Goal: Task Accomplishment & Management: Manage account settings

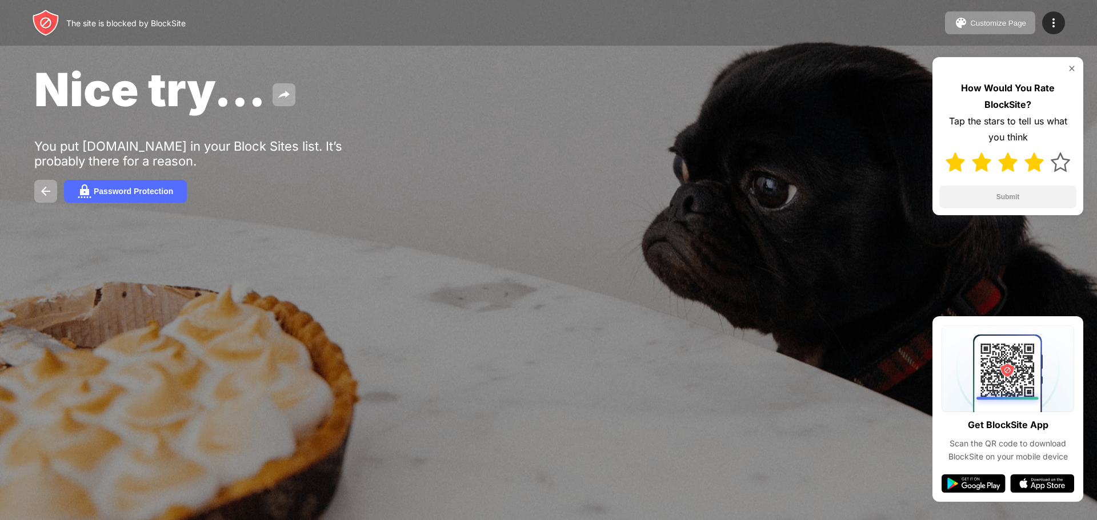
click at [1039, 160] on img at bounding box center [1033, 162] width 19 height 19
click at [1059, 161] on img at bounding box center [1060, 162] width 19 height 19
click at [1045, 206] on button "Submit" at bounding box center [1007, 197] width 137 height 23
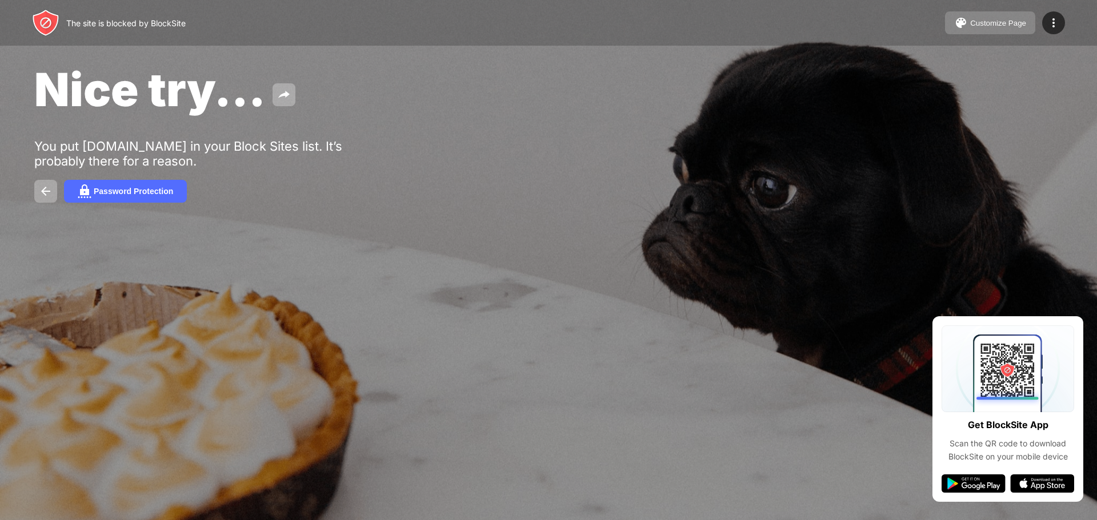
click at [958, 21] on img at bounding box center [961, 23] width 14 height 14
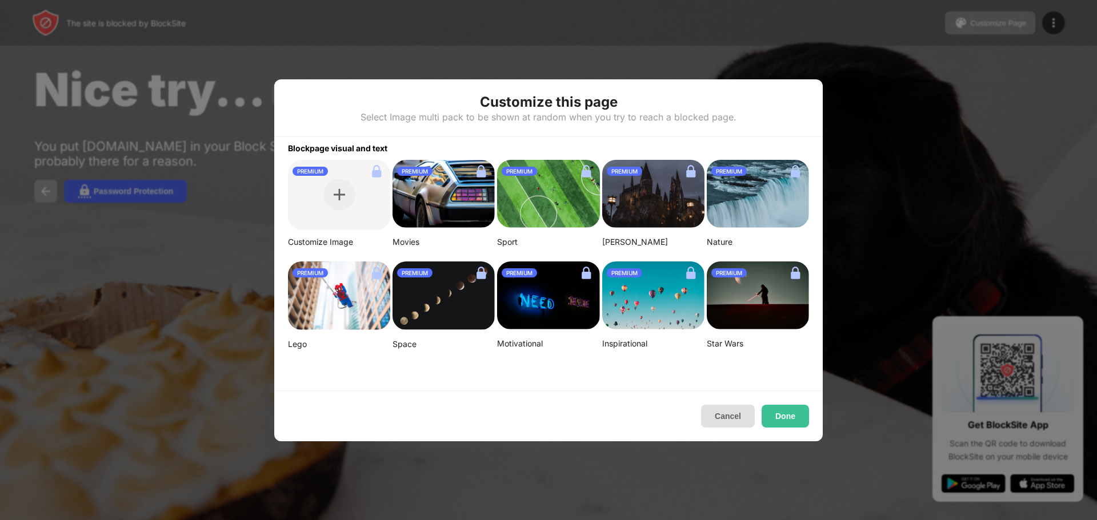
click at [745, 418] on button "Cancel" at bounding box center [728, 416] width 54 height 23
